Goal: Information Seeking & Learning: Compare options

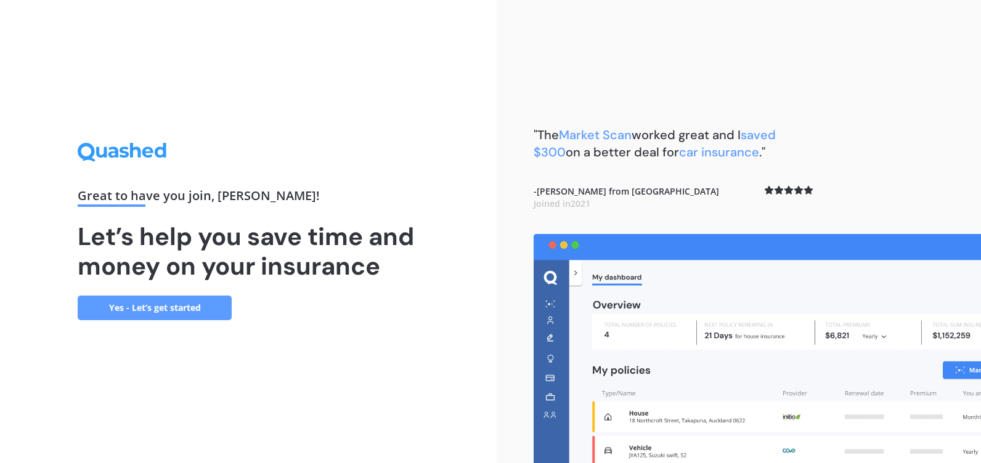
click at [158, 308] on link "Yes - Let’s get started" at bounding box center [155, 308] width 154 height 25
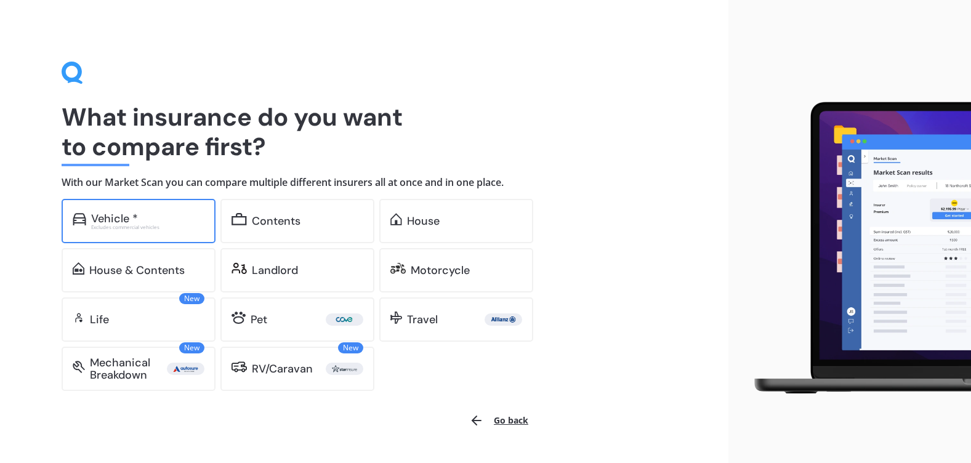
click at [113, 216] on div "Vehicle *" at bounding box center [114, 219] width 47 height 12
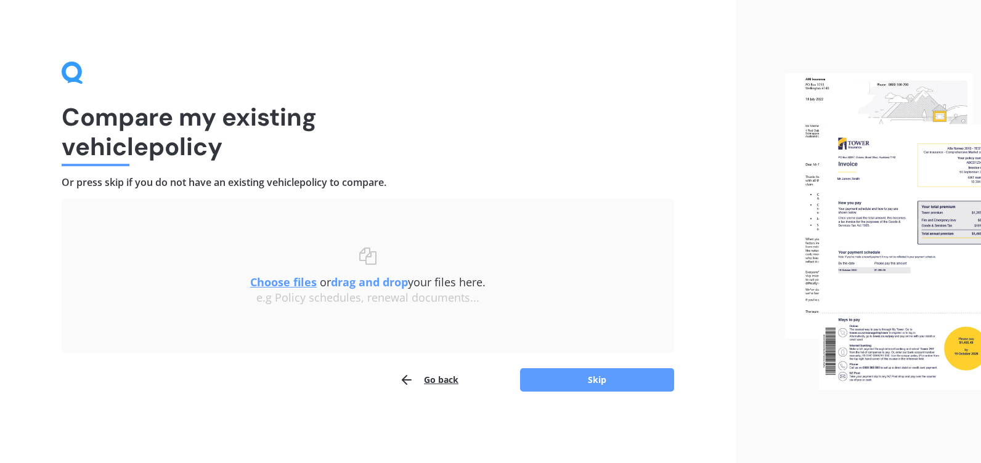
click at [299, 283] on u "Choose files" at bounding box center [283, 282] width 67 height 15
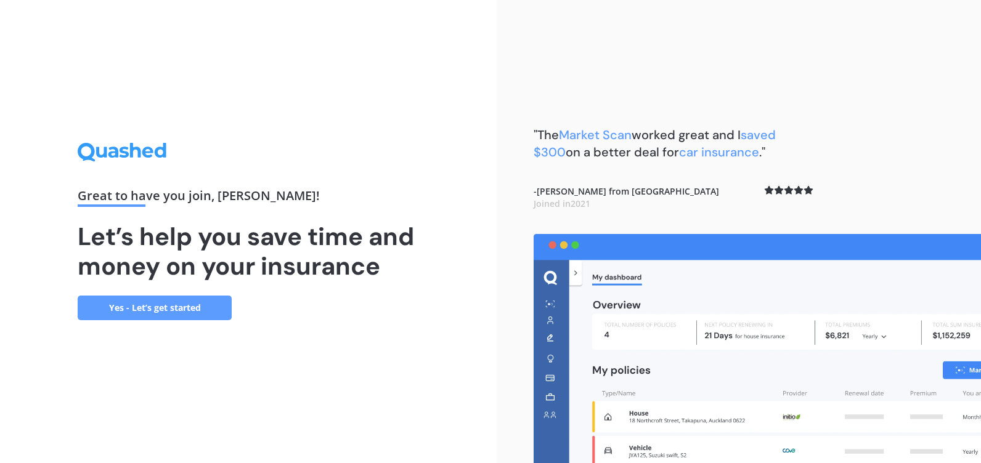
click at [198, 304] on link "Yes - Let’s get started" at bounding box center [155, 308] width 154 height 25
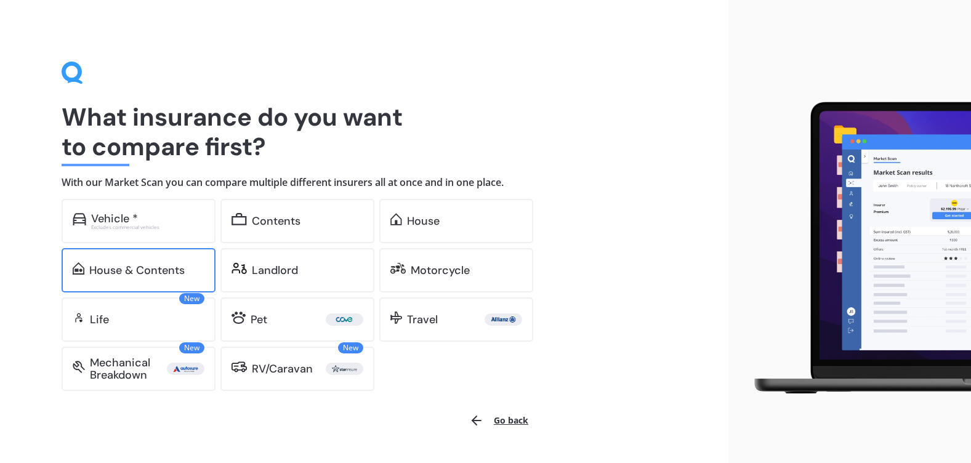
click at [163, 266] on div "House & Contents" at bounding box center [136, 270] width 95 height 12
